Goal: Ask a question: Seek information or help from site administrators or community

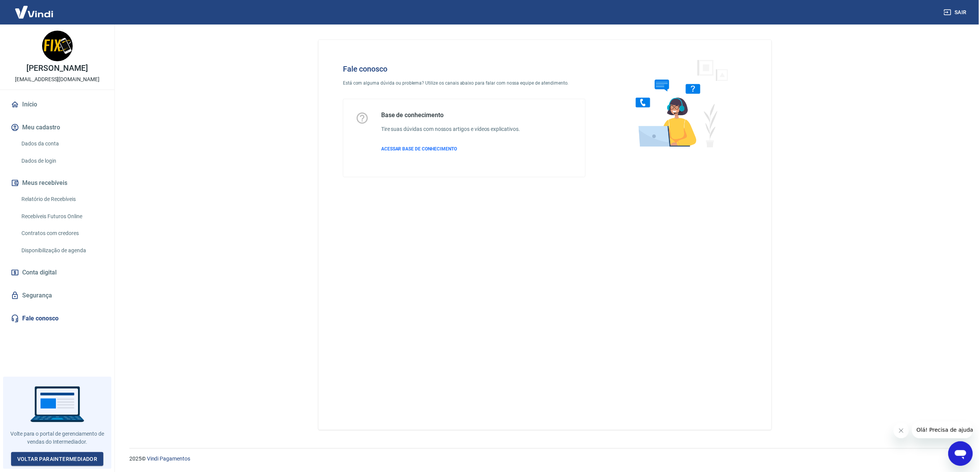
click at [966, 455] on icon "Abrir janela de mensagens" at bounding box center [960, 453] width 14 height 14
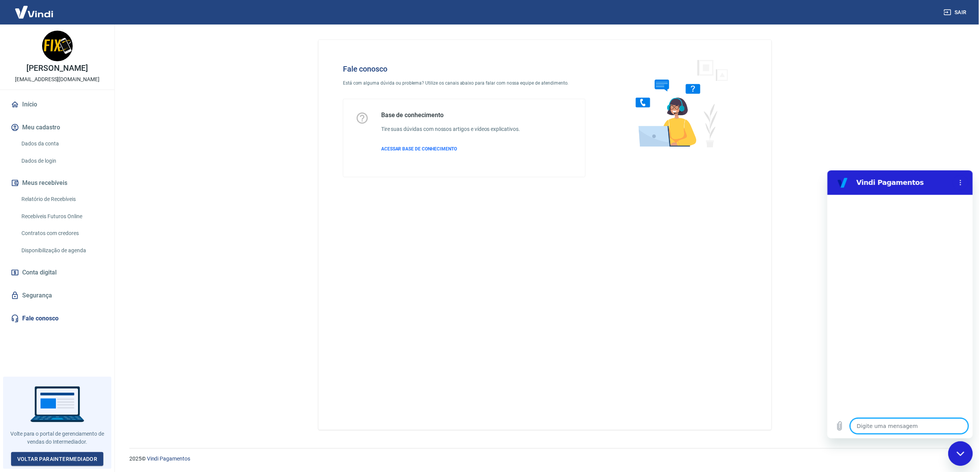
type textarea "e"
type textarea "x"
type textarea "es"
type textarea "x"
type textarea "est"
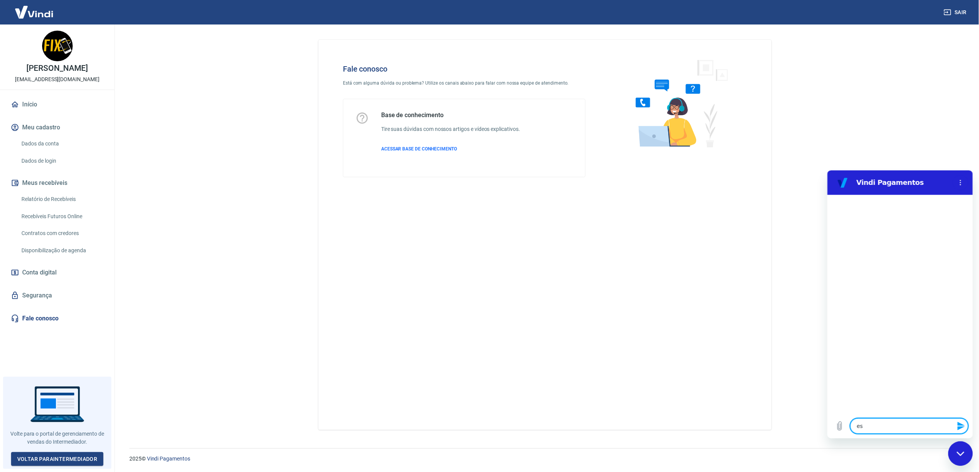
type textarea "x"
type textarea "esto"
type textarea "x"
type textarea "estor"
type textarea "x"
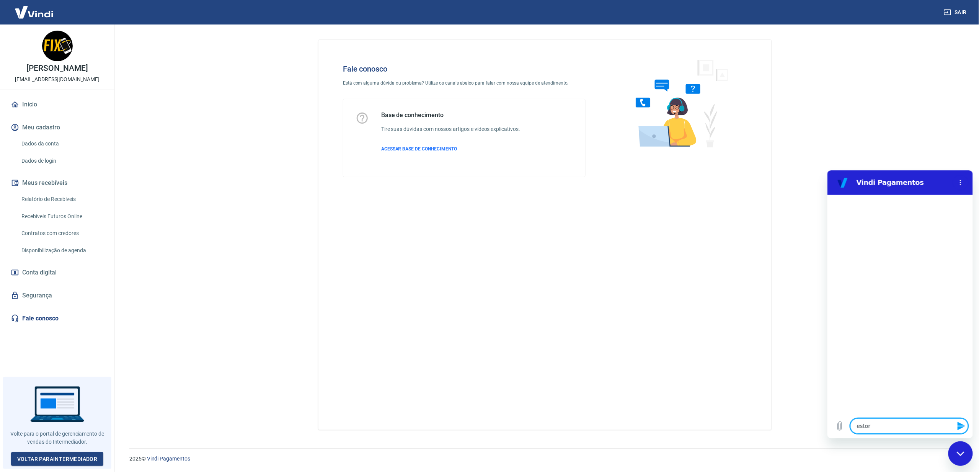
type textarea "estorn"
type textarea "x"
type textarea "estorno"
type textarea "x"
type textarea "estorno"
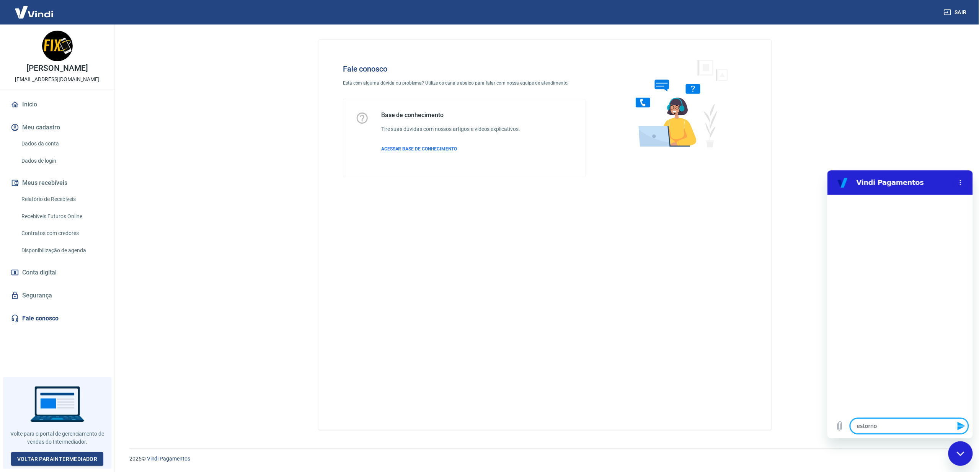
type textarea "x"
type textarea "estorno p"
type textarea "x"
type textarea "estorno pi"
type textarea "x"
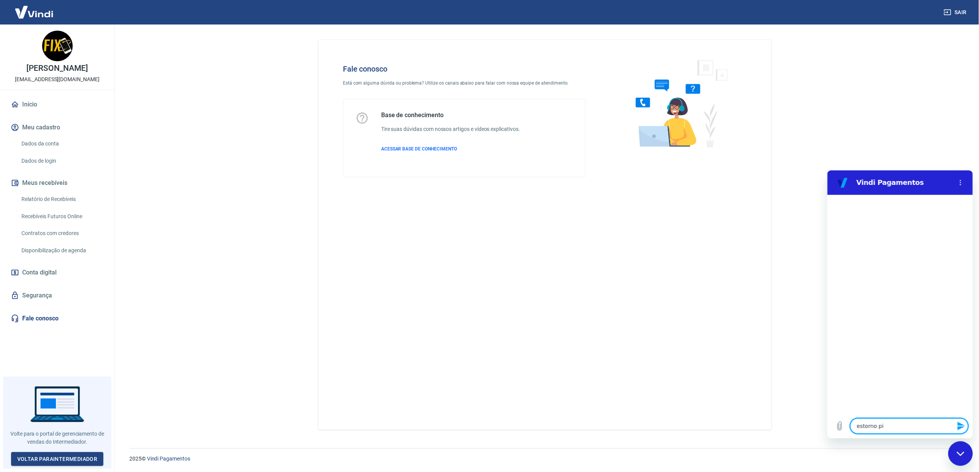
type textarea "estorno pix"
type textarea "x"
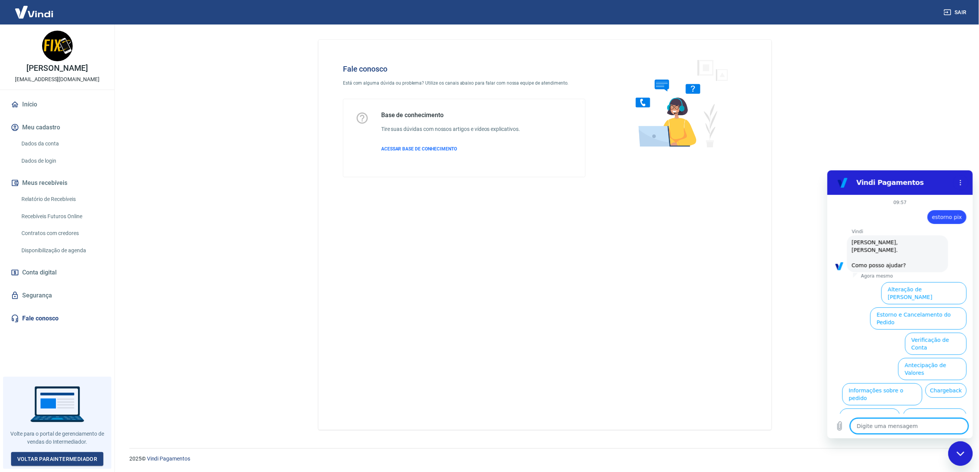
scroll to position [20, 0]
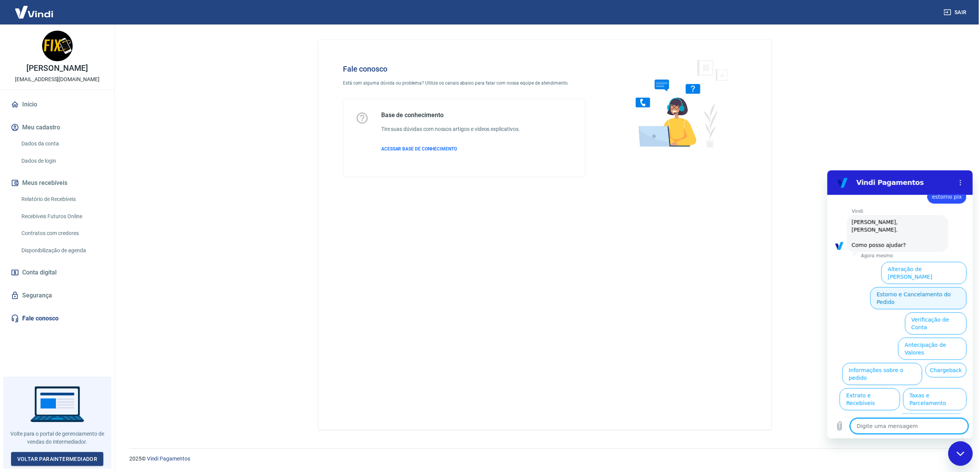
click at [884, 287] on button "Estorno e Cancelamento do Pedido" at bounding box center [918, 298] width 96 height 22
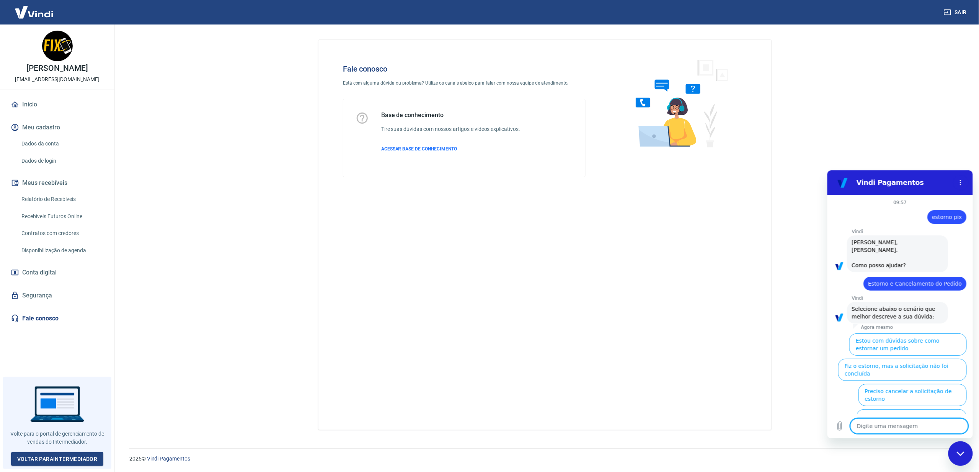
scroll to position [41, 0]
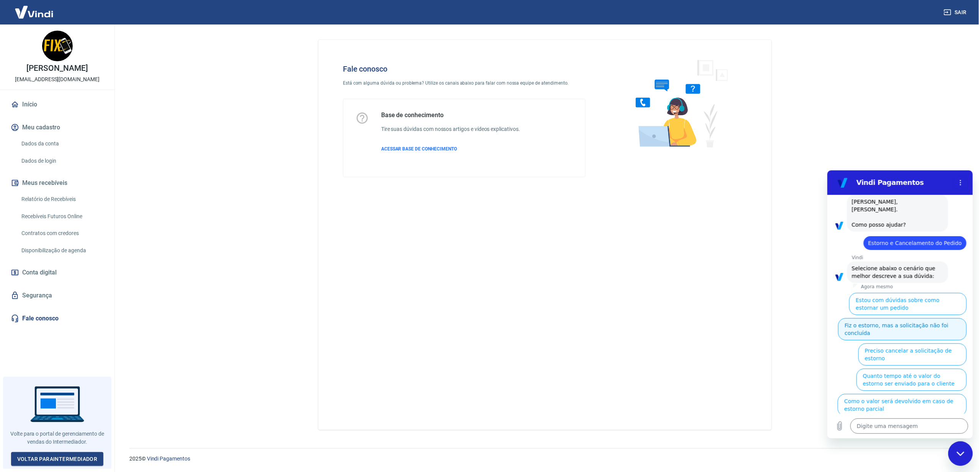
click at [840, 318] on button "Fiz o estorno, mas a solicitação não foi concluída" at bounding box center [902, 329] width 129 height 22
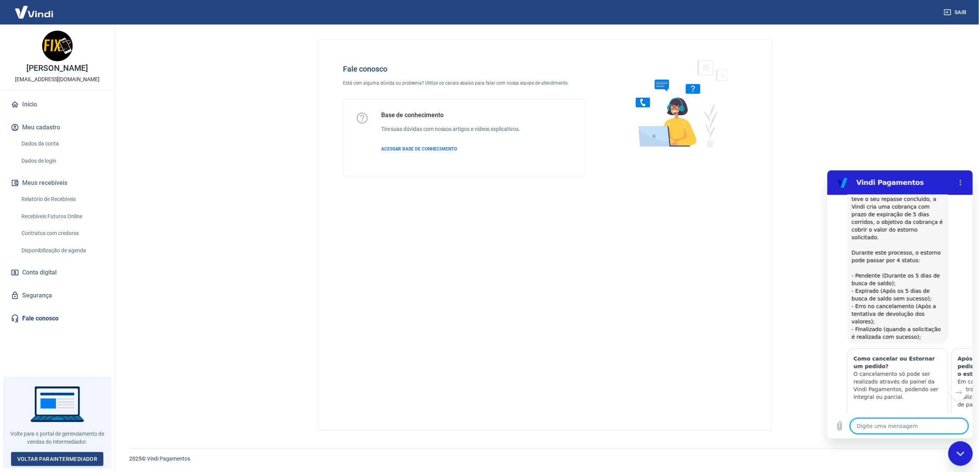
type textarea "x"
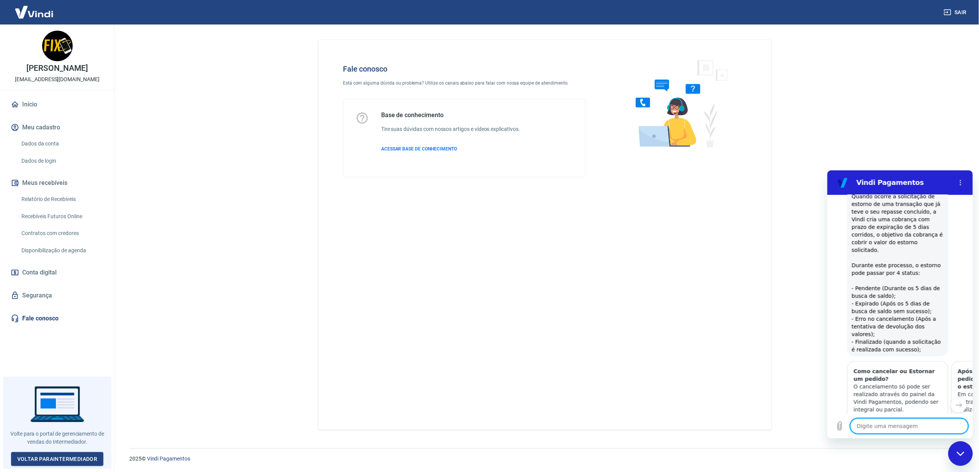
scroll to position [301, 0]
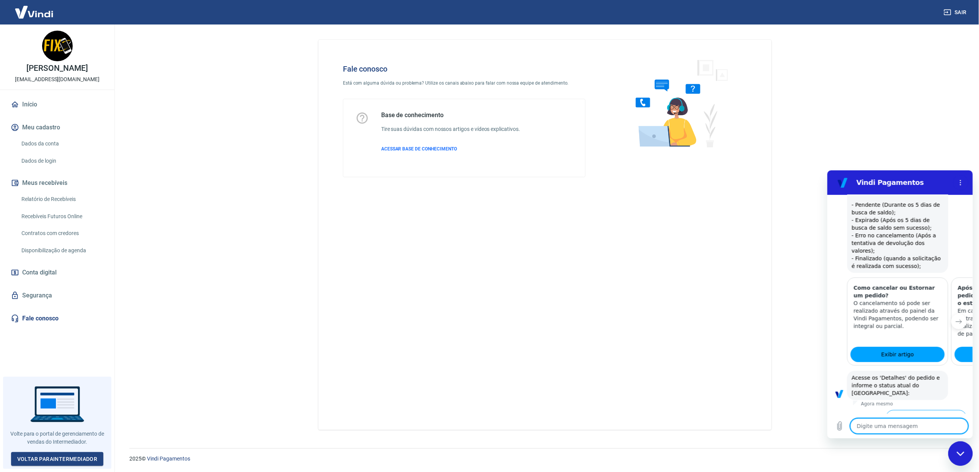
click at [956, 318] on icon "Próximo item" at bounding box center [959, 321] width 6 height 6
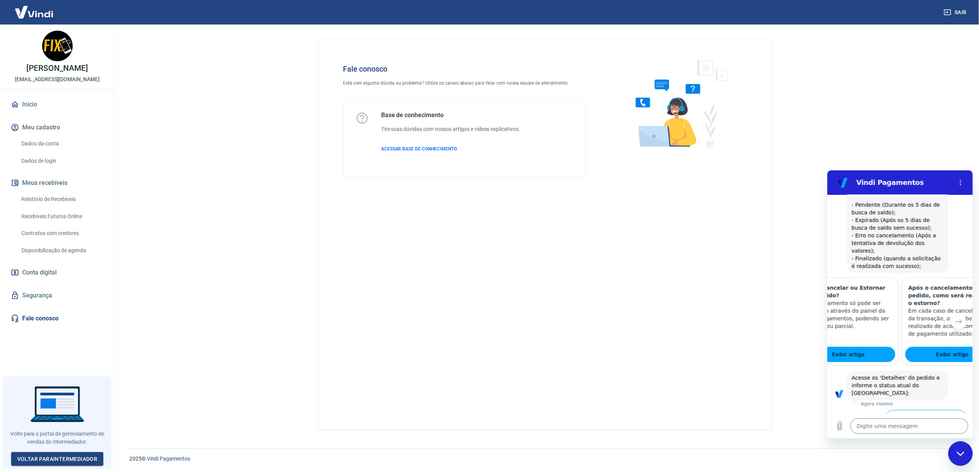
scroll to position [0, 92]
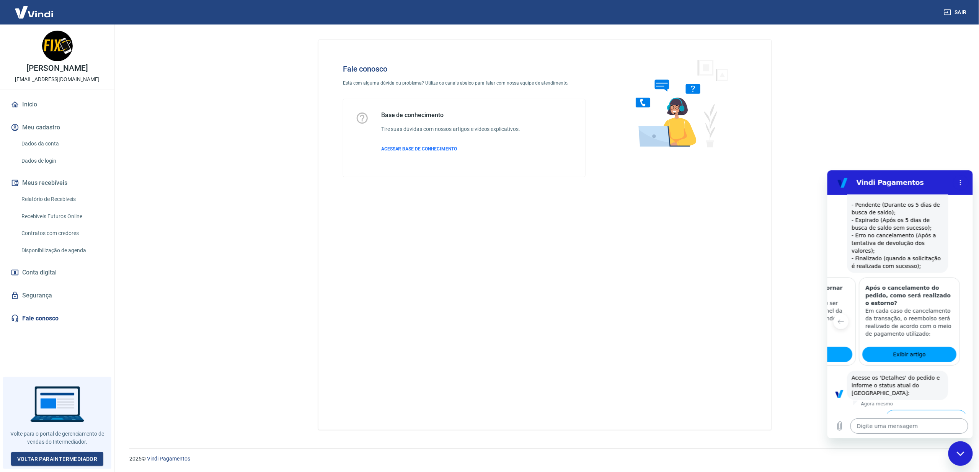
click at [890, 429] on textarea at bounding box center [909, 425] width 118 height 15
type textarea "f"
type textarea "x"
type textarea "fa"
type textarea "x"
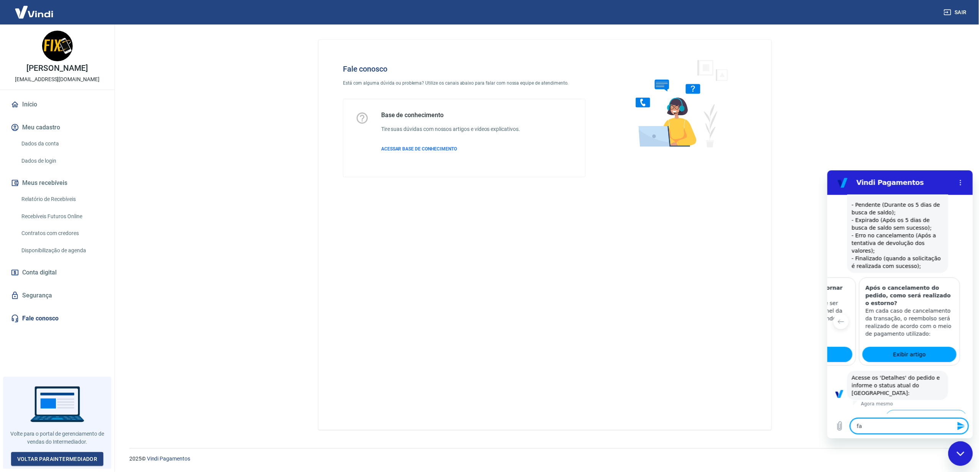
type textarea "fal"
type textarea "x"
type textarea "fala"
type textarea "x"
type textarea "falar"
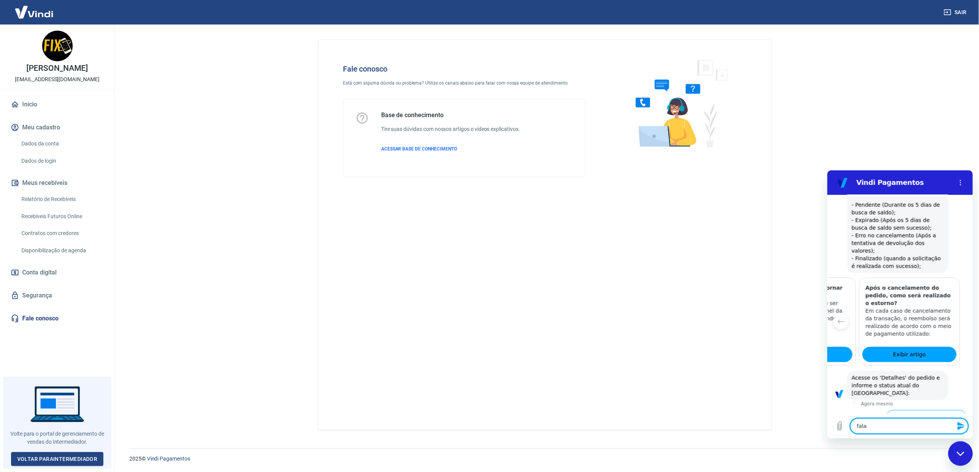
type textarea "x"
type textarea "falar"
type textarea "x"
type textarea "falar c"
type textarea "x"
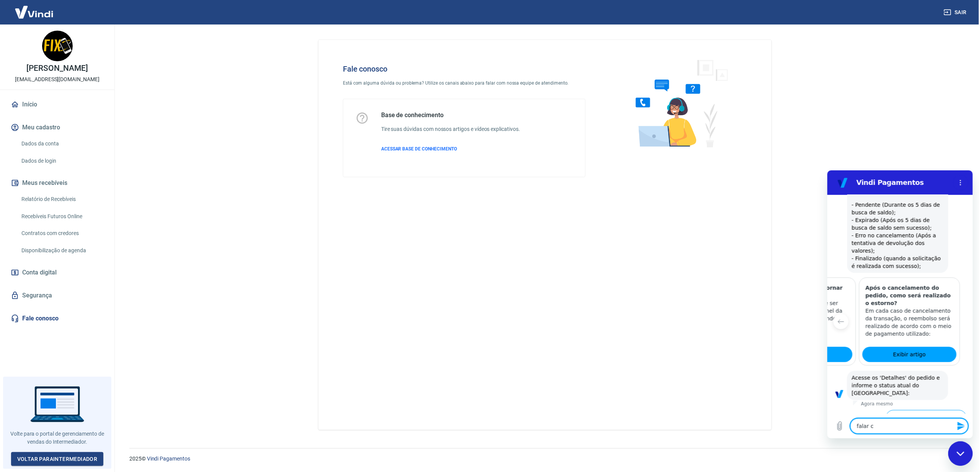
type textarea "falar co"
type textarea "x"
type textarea "falar com"
type textarea "x"
type textarea "falar com"
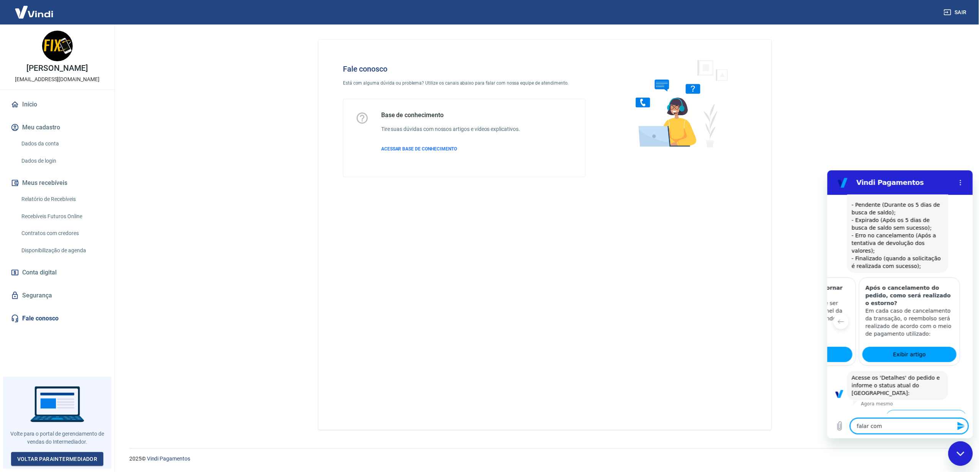
type textarea "x"
type textarea "falar com a"
type textarea "x"
type textarea "falar com at"
type textarea "x"
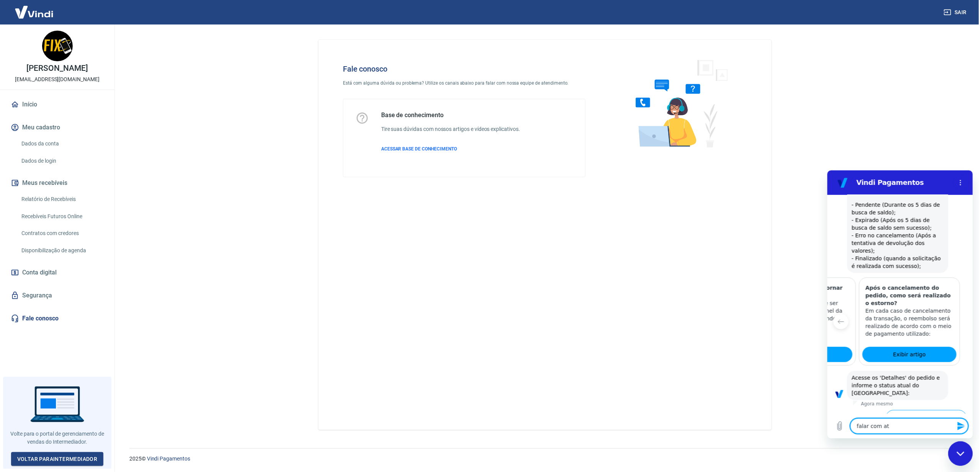
type textarea "falar com ate"
type textarea "x"
type textarea "falar com [GEOGRAPHIC_DATA]"
type textarea "x"
type textarea "falar com atend"
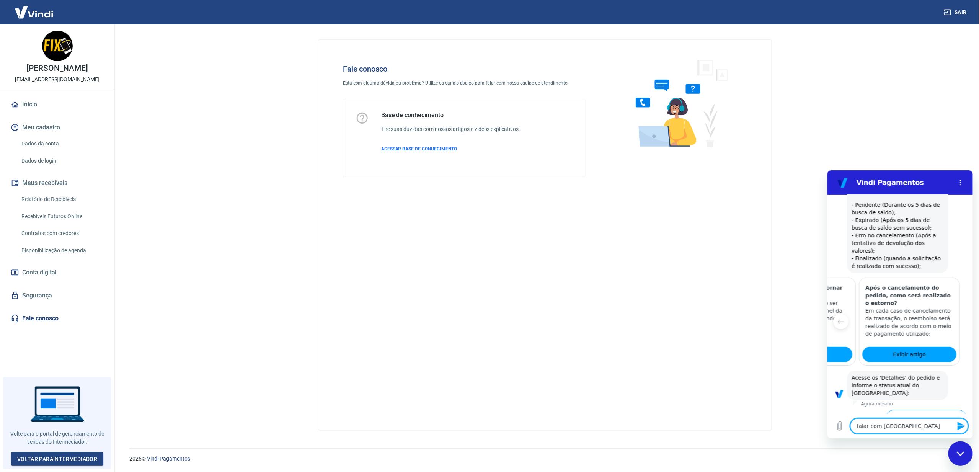
type textarea "x"
type textarea "falar com atende"
type textarea "x"
type textarea "falar com atenden"
type textarea "x"
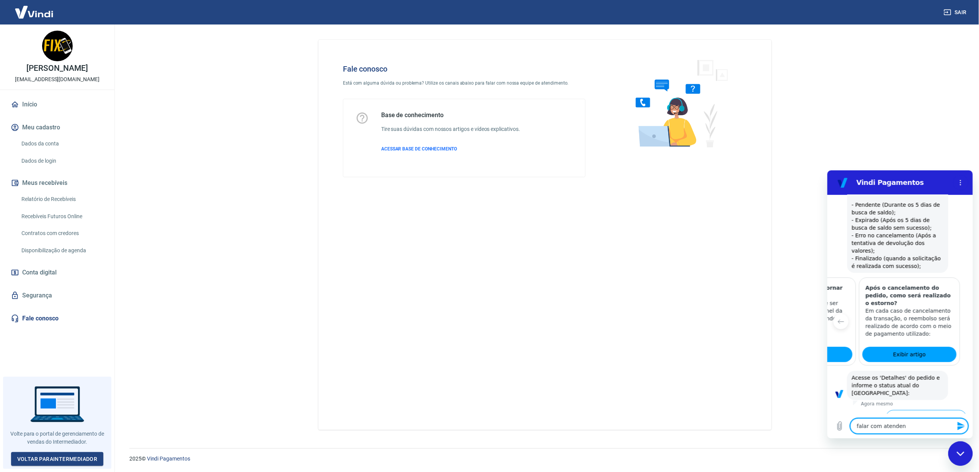
type textarea "falar com atendent"
type textarea "x"
type textarea "falar com atendente"
type textarea "x"
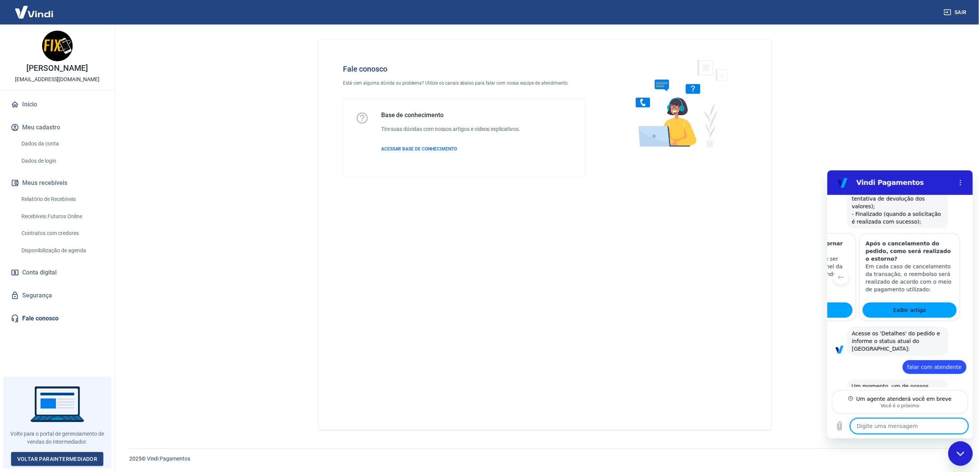
scroll to position [338, 0]
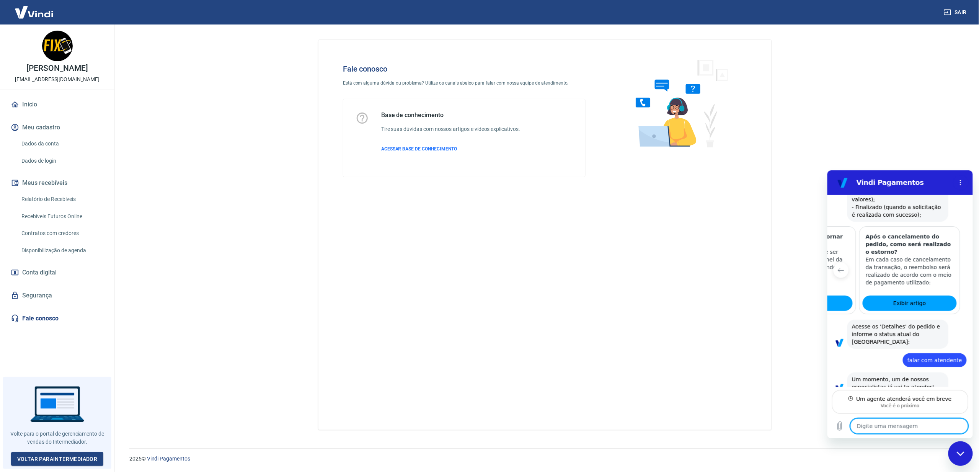
type textarea "x"
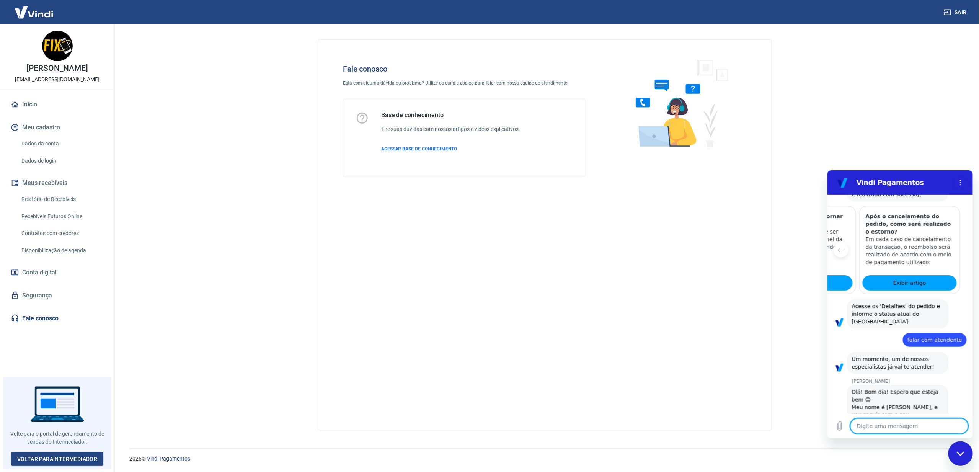
scroll to position [374, 0]
type textarea "o"
type textarea "x"
type textarea "ol"
type textarea "x"
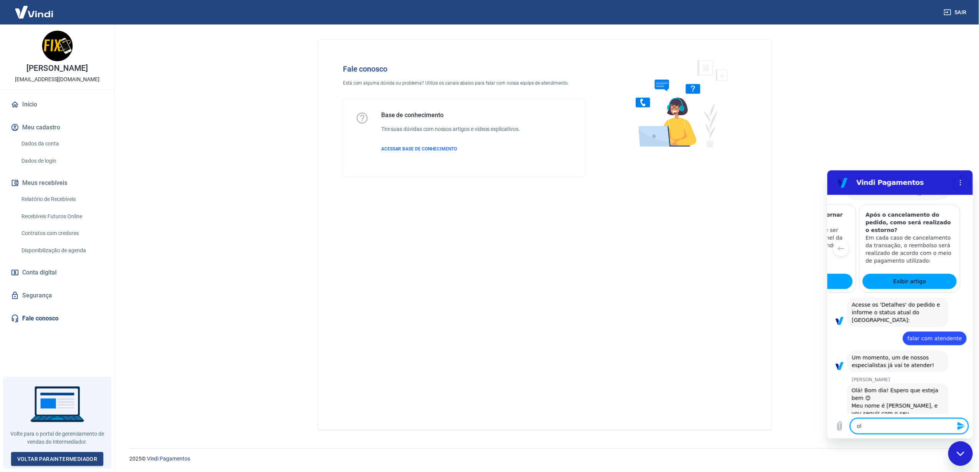
type textarea "ola"
type textarea "x"
type textarea "ola"
type textarea "x"
type textarea "[PERSON_NAME]"
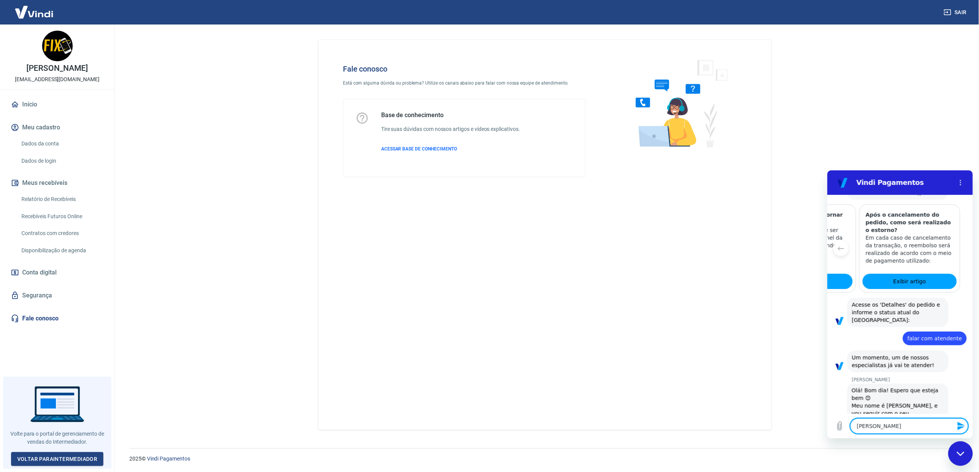
type textarea "x"
type textarea "ola Mr"
type textarea "x"
type textarea "[PERSON_NAME]"
type textarea "x"
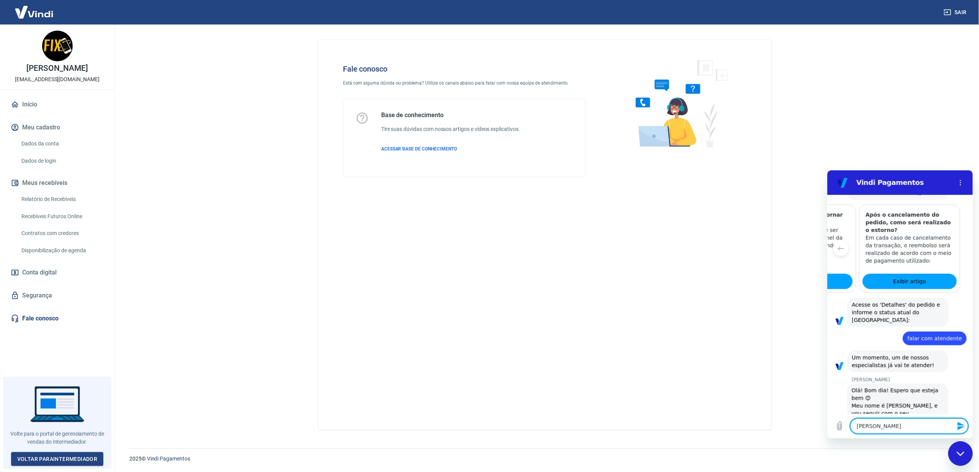
type textarea "[PERSON_NAME]"
type textarea "x"
type textarea "[PERSON_NAME]"
type textarea "x"
type textarea "[PERSON_NAME]"
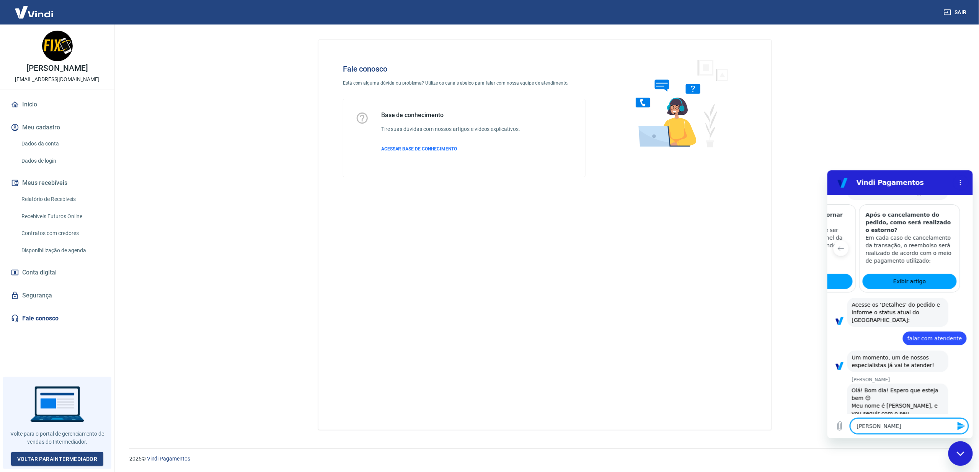
type textarea "x"
type textarea "[PERSON_NAME]"
type textarea "x"
type textarea "[PERSON_NAME]"
type textarea "x"
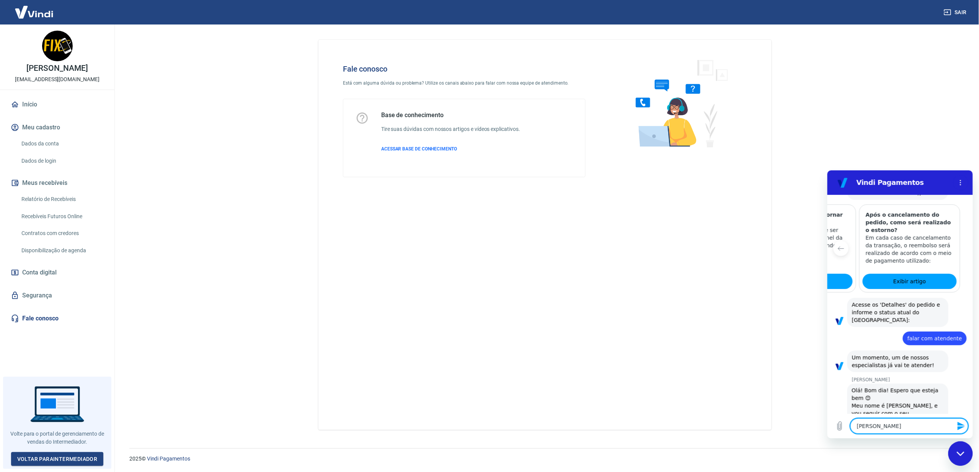
type textarea "[PERSON_NAME]"
type textarea "x"
type textarea "ola Mr"
type textarea "x"
type textarea "[PERSON_NAME]"
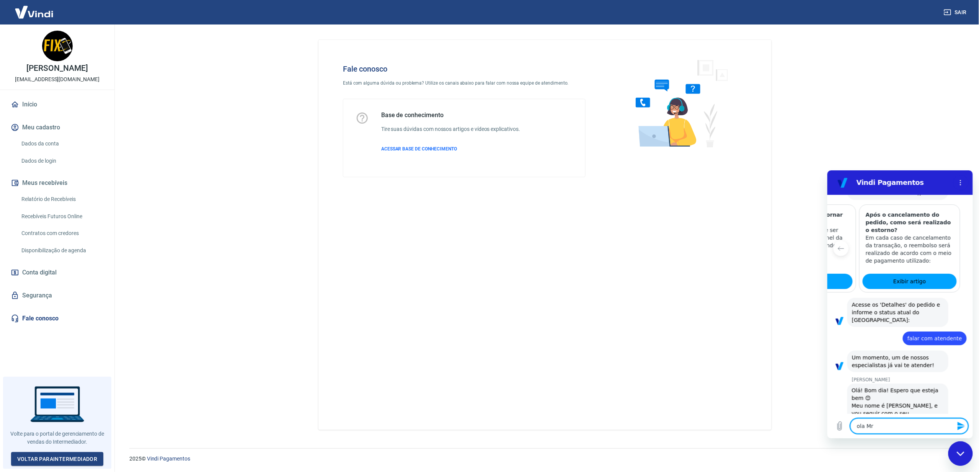
type textarea "x"
type textarea "[PERSON_NAME]"
type textarea "x"
type textarea "[PERSON_NAME]"
type textarea "x"
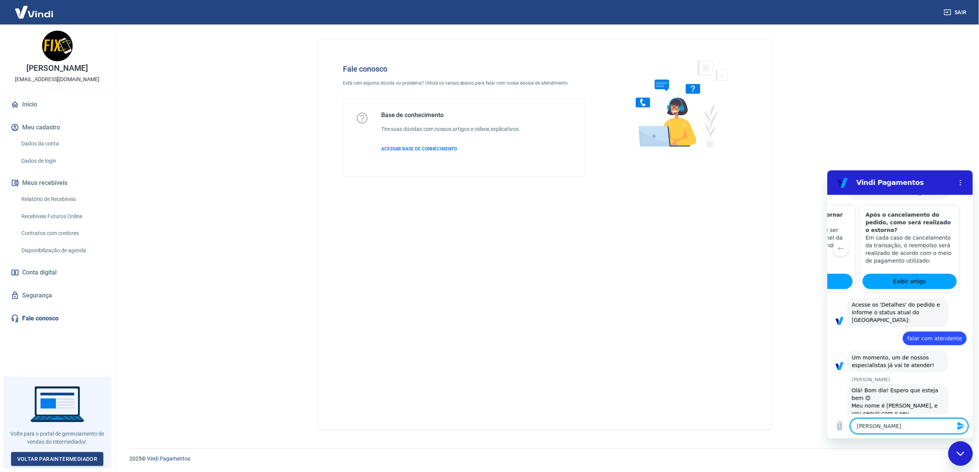
type textarea "[PERSON_NAME]"
type textarea "x"
type textarea "[PERSON_NAME]"
type textarea "x"
type textarea "[PERSON_NAME]"
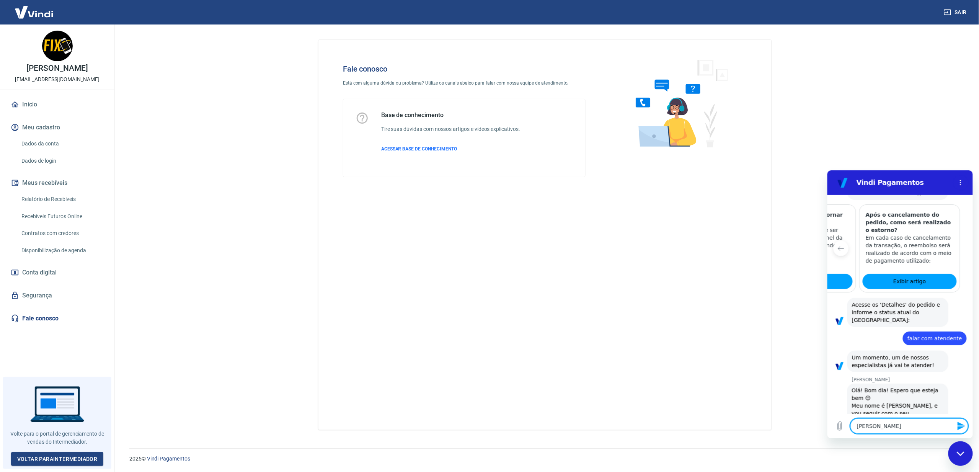
type textarea "x"
type textarea "[PERSON_NAME]"
type textarea "x"
type textarea "[PERSON_NAME],"
type textarea "x"
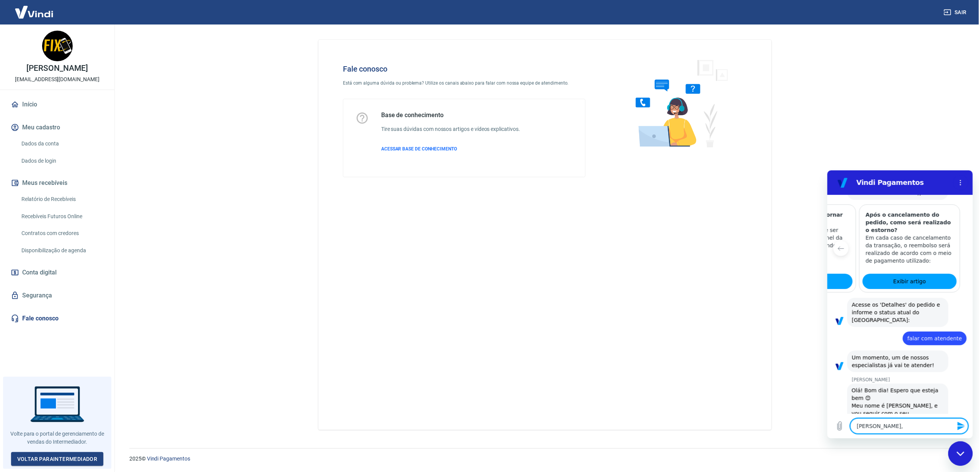
type textarea "[PERSON_NAME],"
type textarea "x"
type textarea "[PERSON_NAME], t"
type textarea "x"
type textarea "[PERSON_NAME], td"
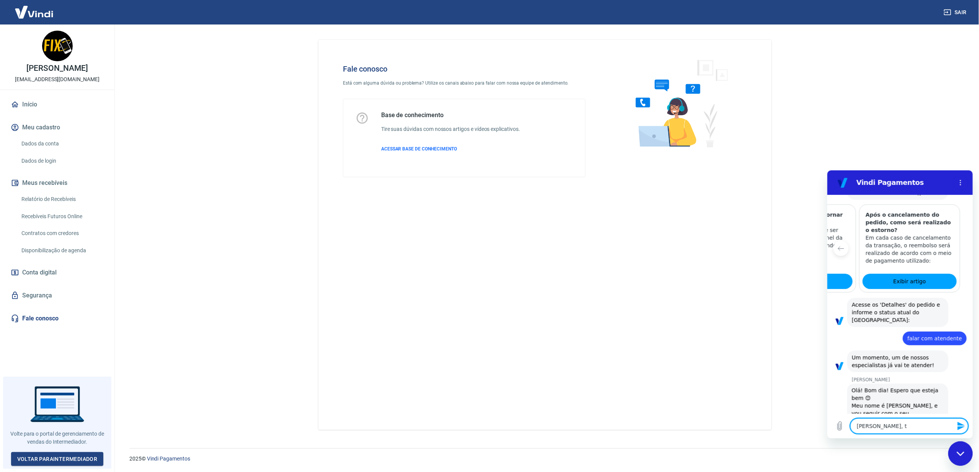
type textarea "x"
type textarea "[PERSON_NAME], td"
type textarea "x"
type textarea "[PERSON_NAME], td b"
type textarea "x"
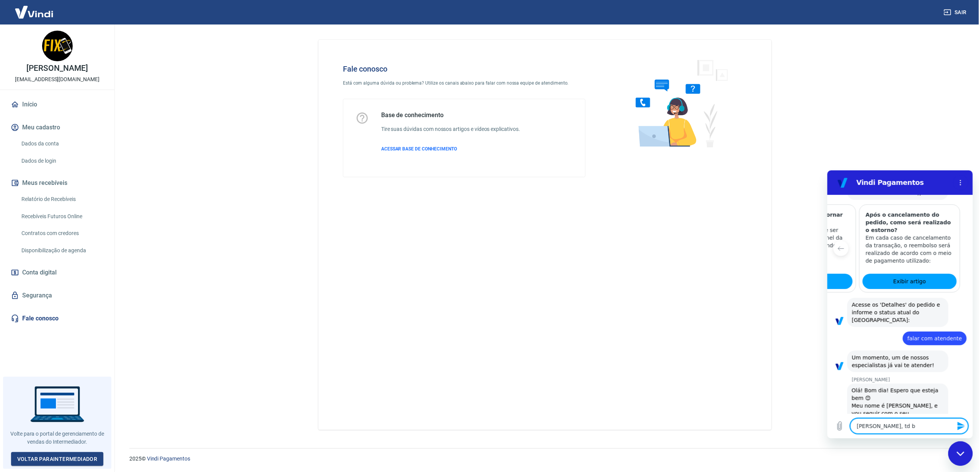
type textarea "[PERSON_NAME], td be"
type textarea "x"
type textarea "[PERSON_NAME], td bem"
type textarea "x"
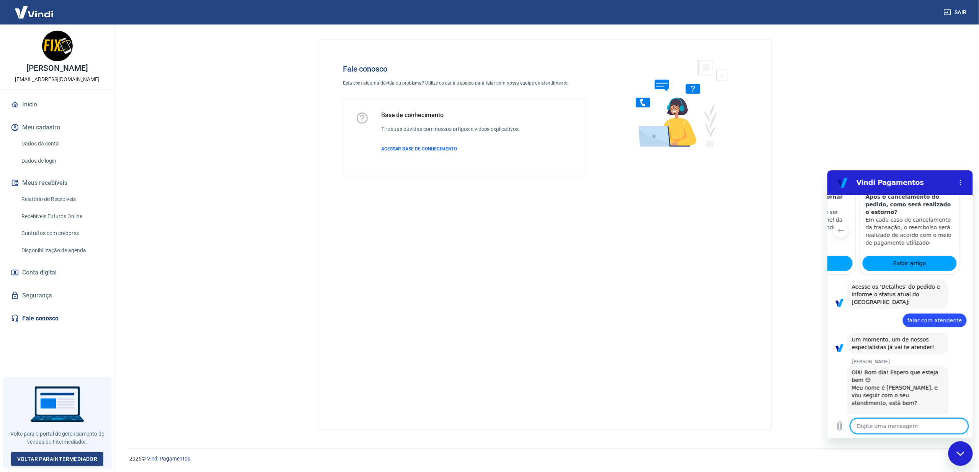
type textarea "x"
type textarea "u"
type textarea "x"
type textarea "um"
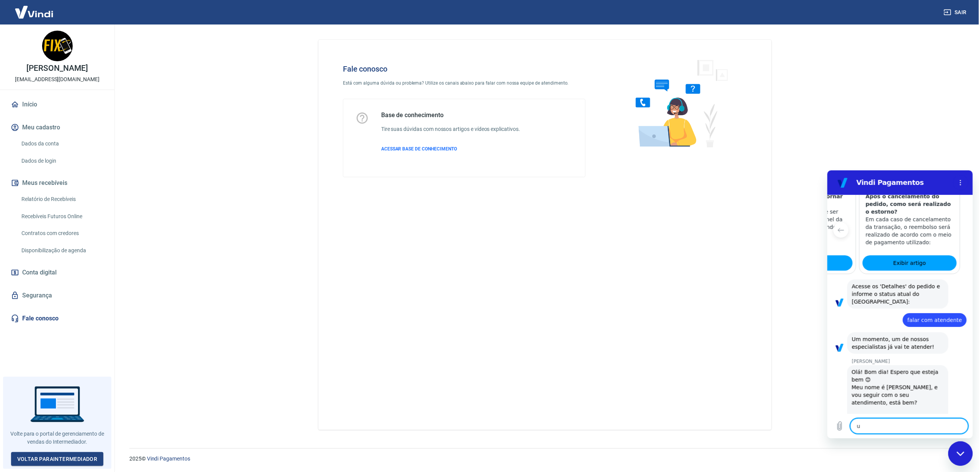
type textarea "x"
type textarea "uma"
type textarea "x"
type textarea "uma"
type textarea "x"
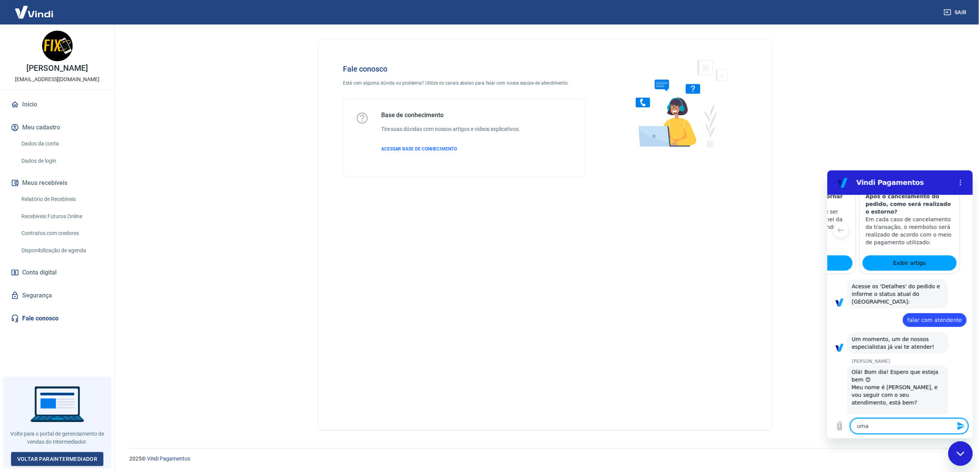
type textarea "uma d"
type textarea "x"
type textarea "uma du"
type textarea "x"
type textarea "uma duv"
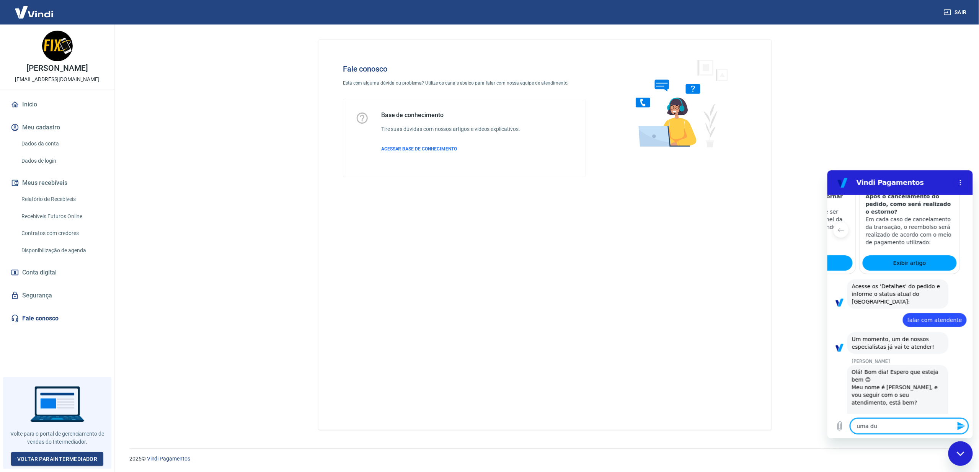
type textarea "x"
type textarea "uma [DEMOGRAPHIC_DATA]"
type textarea "x"
type textarea "uma duvid"
type textarea "x"
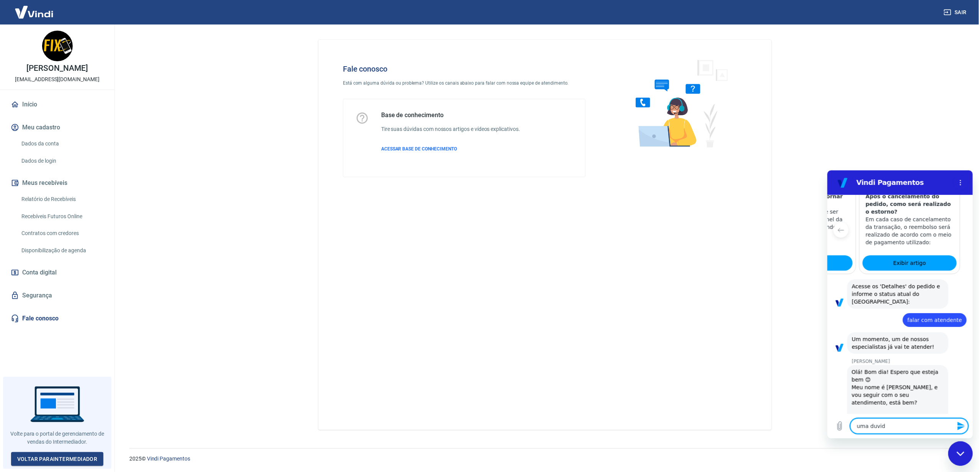
type textarea "uma duvida"
type textarea "x"
type textarea "uma duvida"
type textarea "x"
type textarea "uma duvida q"
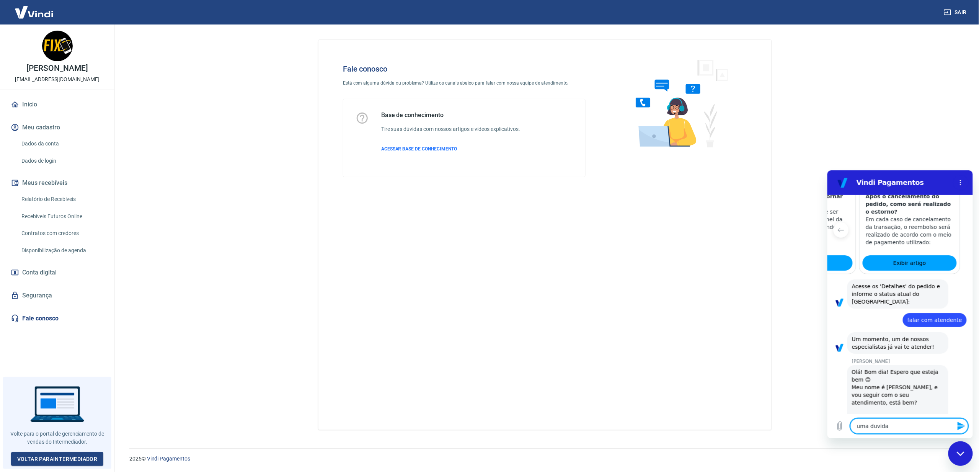
type textarea "x"
type textarea "uma duvida qu"
type textarea "x"
type textarea "uma duvida qua"
type textarea "x"
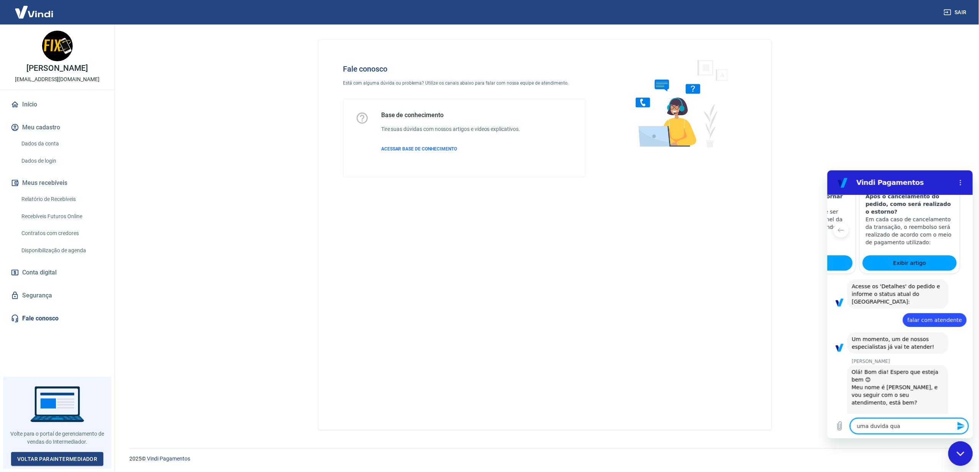
type textarea "uma duvida quan"
type textarea "x"
type textarea "uma duvida quant"
type textarea "x"
type textarea "uma duvida quanto"
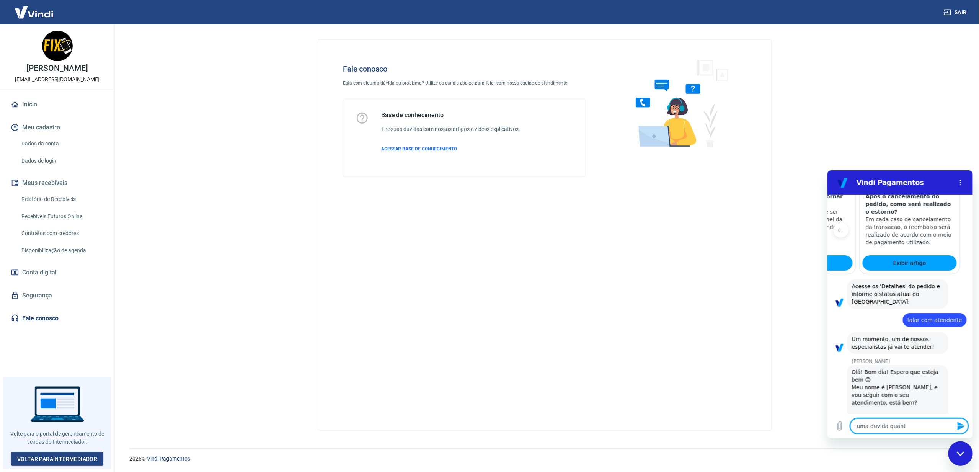
type textarea "x"
type textarea "uma duvida quanto"
type textarea "x"
type textarea "uma duvida quanto a"
type textarea "x"
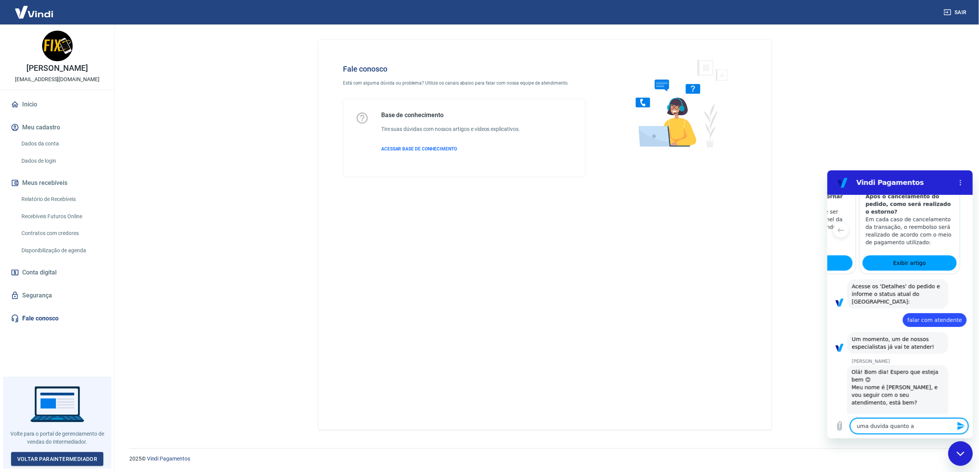
type textarea "uma duvida quanto a"
type textarea "x"
type textarea "uma duvida quanto a p"
type textarea "x"
type textarea "uma duvida quanto a pi"
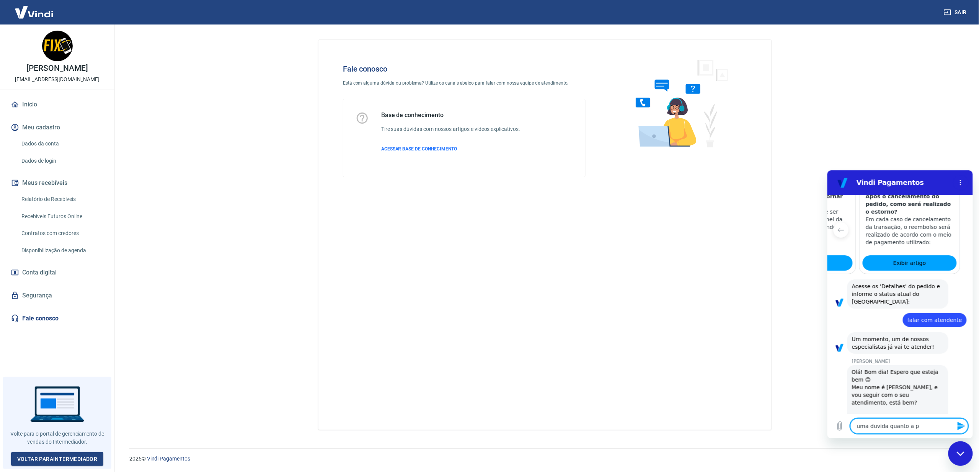
type textarea "x"
type textarea "uma duvida quanto a pix"
type textarea "x"
type textarea "uma duvida quanto a pix,"
type textarea "x"
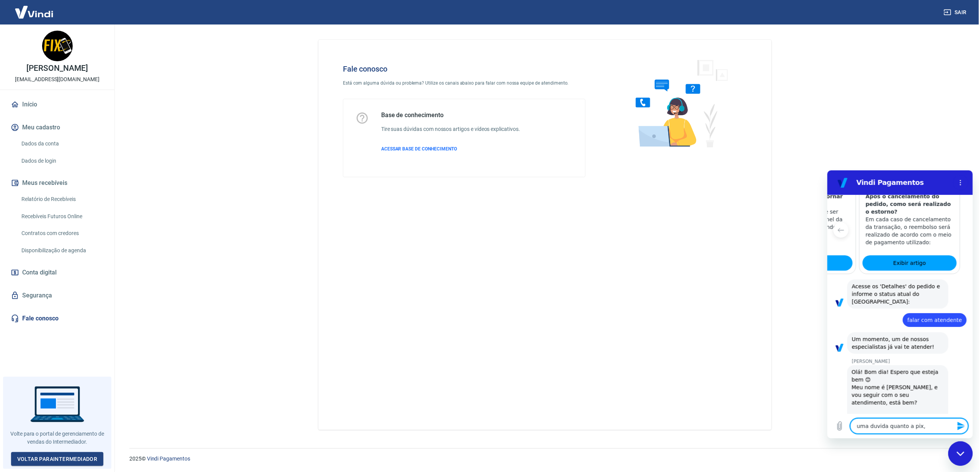
type textarea "uma duvida quanto a pix,"
type textarea "x"
type textarea "uma duvida quanto a pix, e"
type textarea "x"
type textarea "uma duvida quanto a pix, e"
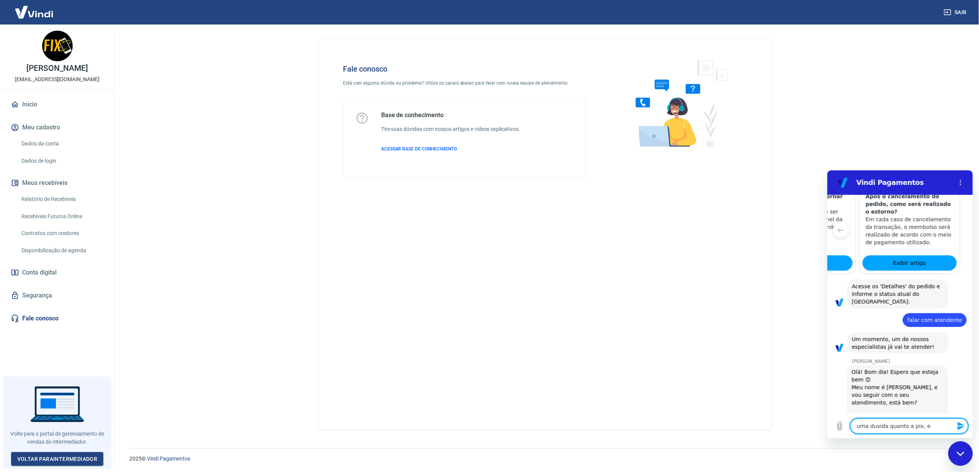
type textarea "x"
type textarea "uma duvida quanto a pix, e e"
type textarea "x"
type textarea "uma duvida quanto a pix, e es"
type textarea "x"
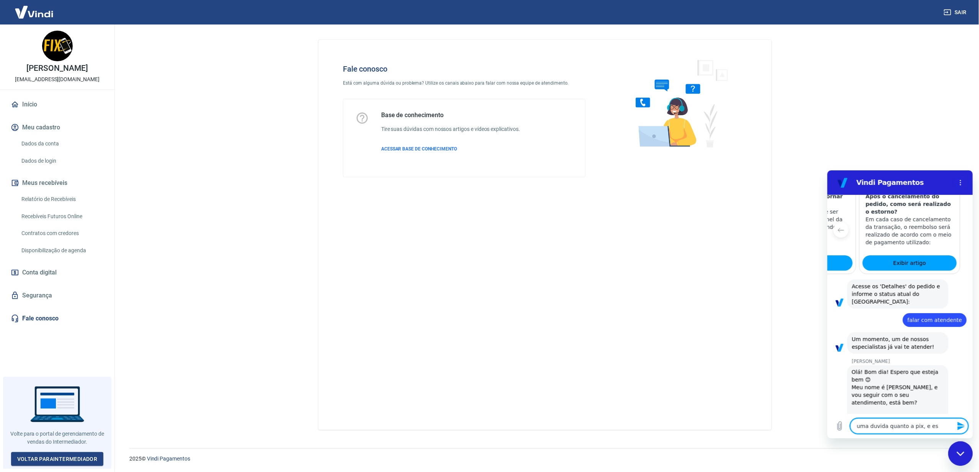
type textarea "uma duvida quanto a pix, e est"
type textarea "x"
type textarea "uma duvida quanto a pix, e esto"
type textarea "x"
type textarea "uma duvida quanto a pix, e eston"
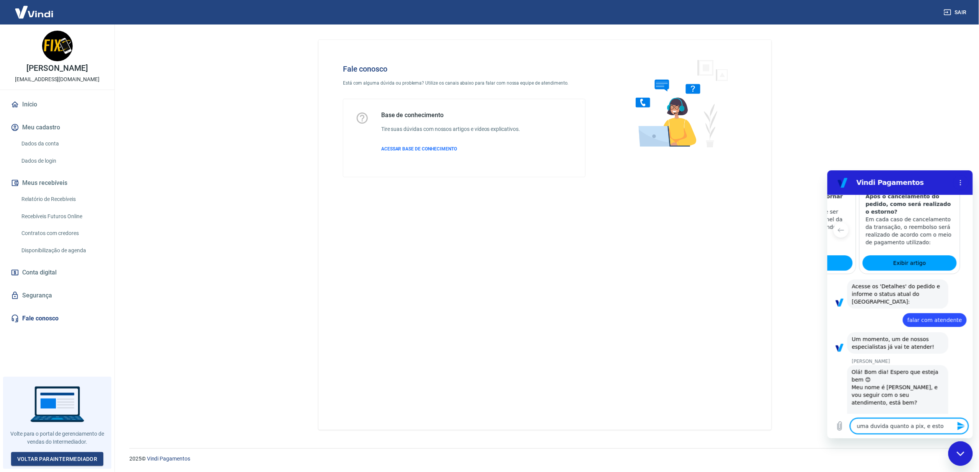
type textarea "x"
type textarea "uma duvida quanto a pix, e estono"
type textarea "x"
type textarea "uma duvida quanto a pix, e eston"
type textarea "x"
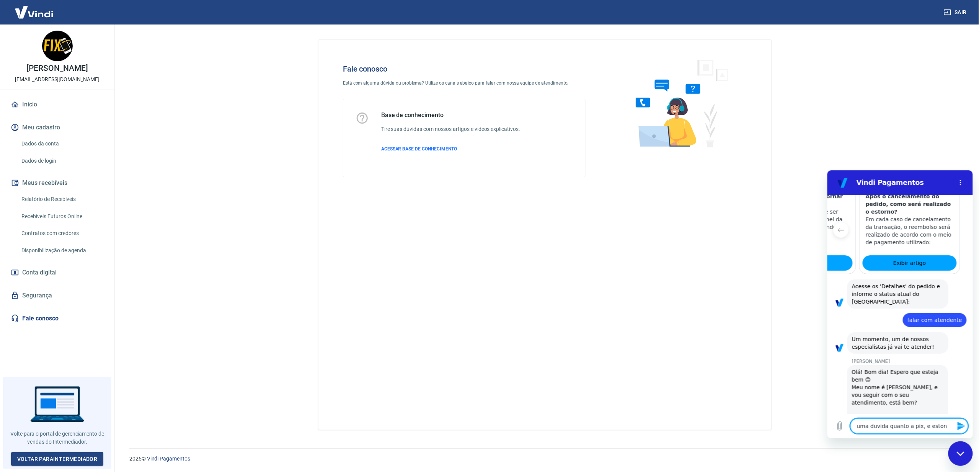
type textarea "uma duvida quanto a pix, e esto"
type textarea "x"
type textarea "uma duvida quanto a pix, e estor"
type textarea "x"
type textarea "uma duvida quanto a pix, e estorn"
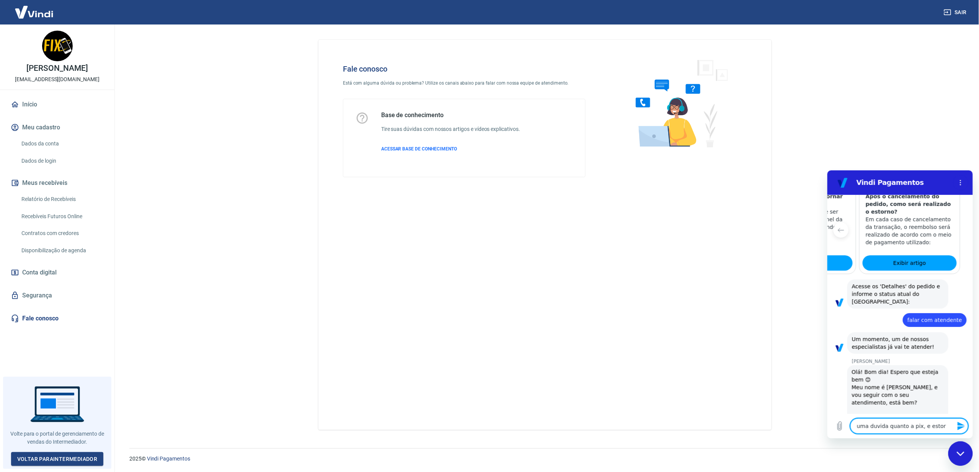
type textarea "x"
type textarea "uma duvida quanto a pix, e estorno"
type textarea "x"
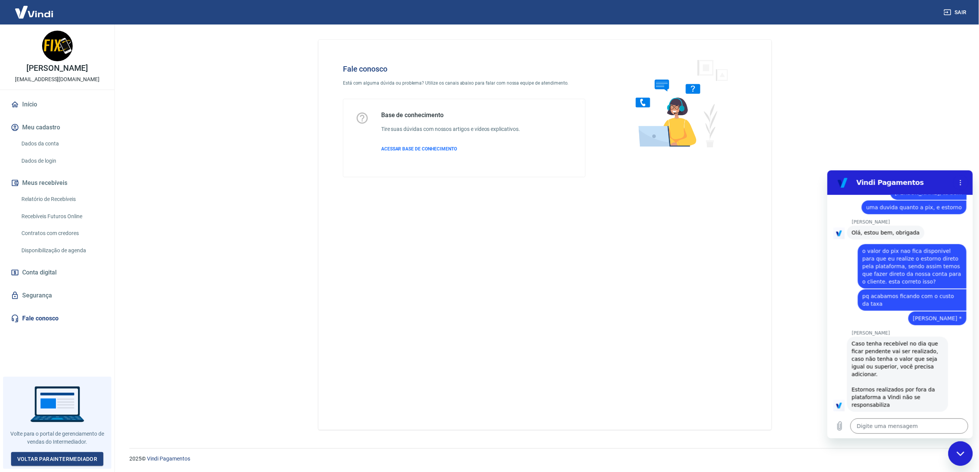
scroll to position [645, 0]
click at [718, 368] on div "Fale conosco Está com alguma dúvida ou problema? Utilize os canais abaixo para …" at bounding box center [544, 235] width 453 height 390
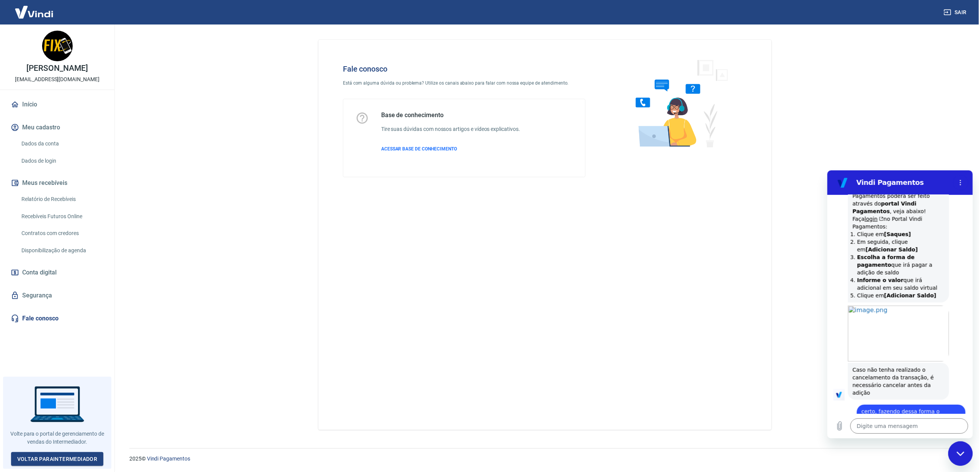
scroll to position [931, 0]
click at [864, 420] on textarea at bounding box center [909, 425] width 118 height 15
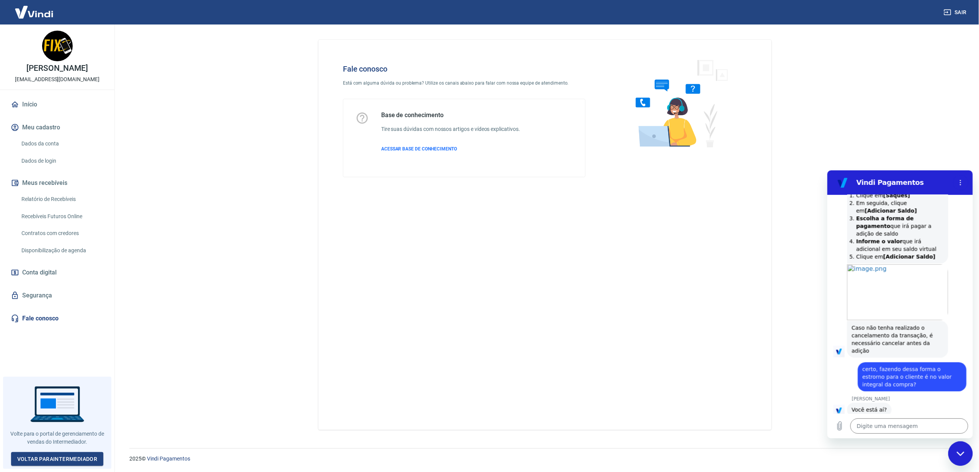
scroll to position [974, 0]
drag, startPoint x: 897, startPoint y: 326, endPoint x: 840, endPoint y: 308, distance: 59.4
click at [840, 356] on div "diz: certo, fazendo dessa forma o estrorno para o cliente é no valor integral d…" at bounding box center [896, 373] width 139 height 34
copy span "certo, fazendo dessa forma o estrorno para o cliente é no valor integral da com…"
click at [892, 430] on textarea at bounding box center [909, 425] width 118 height 15
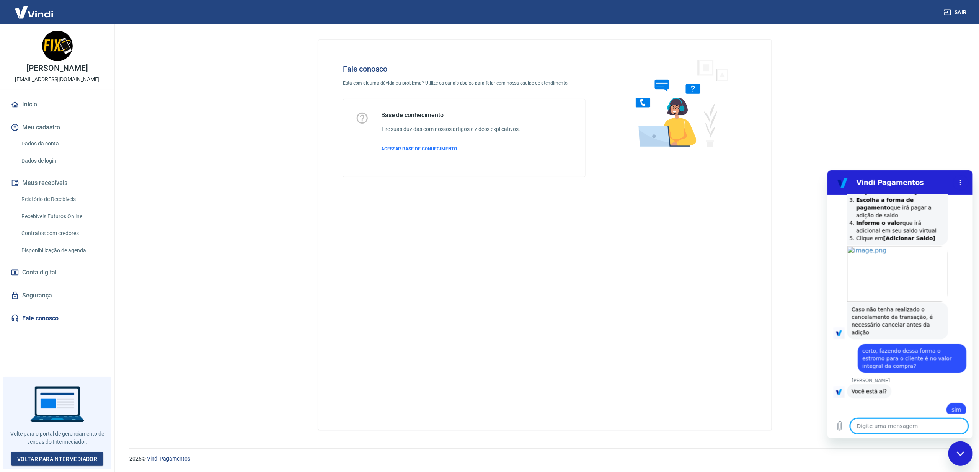
paste textarea "certo, fazendo dessa forma o estrorno para o cliente é no valor integral da com…"
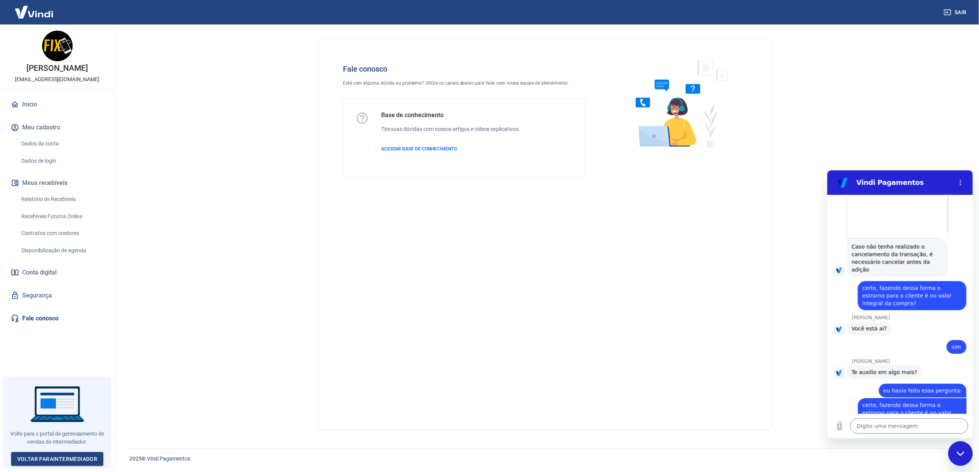
scroll to position [1055, 0]
click at [881, 419] on textarea at bounding box center [909, 425] width 118 height 15
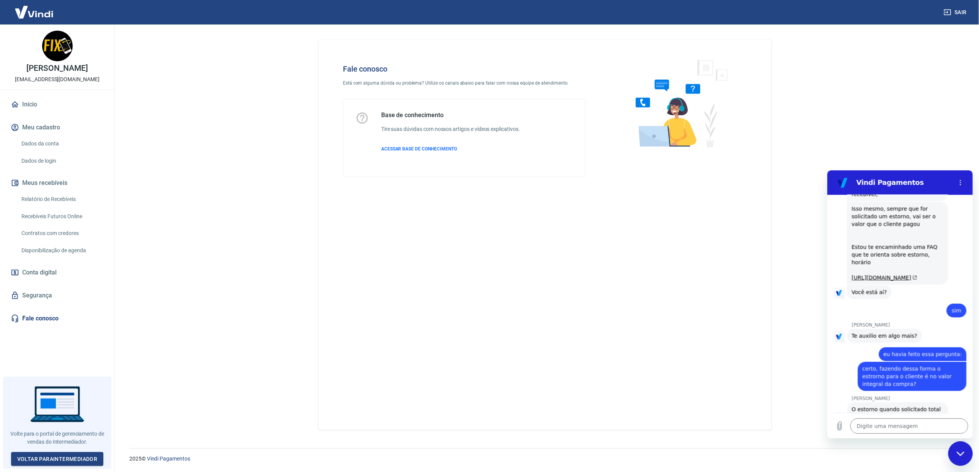
scroll to position [1355, 0]
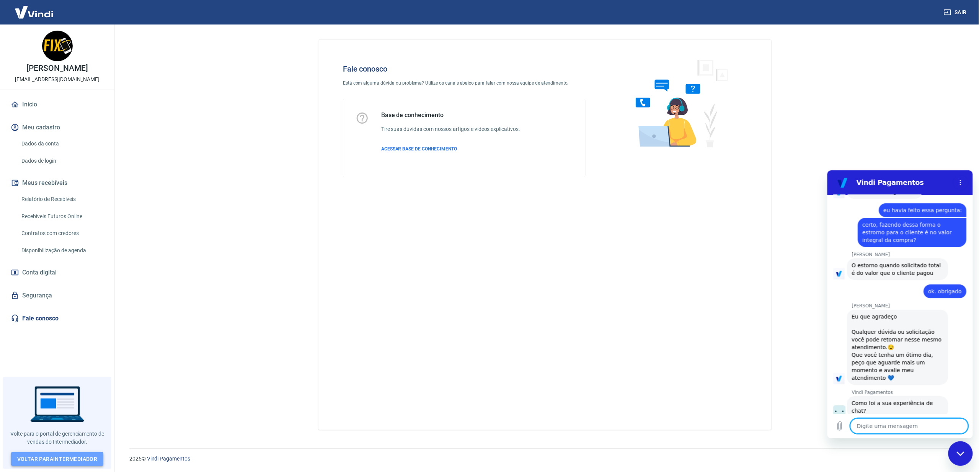
click at [58, 459] on link "Voltar para Intermediador" at bounding box center [57, 459] width 93 height 14
